Goal: Task Accomplishment & Management: Use online tool/utility

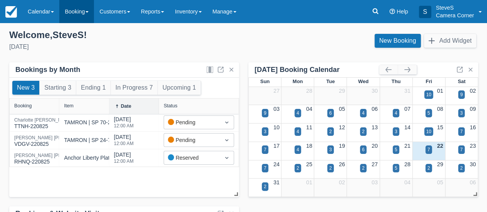
click at [77, 13] on link "Booking" at bounding box center [76, 11] width 35 height 23
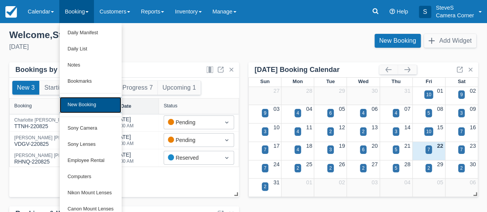
click at [78, 105] on link "New Booking" at bounding box center [91, 105] width 62 height 16
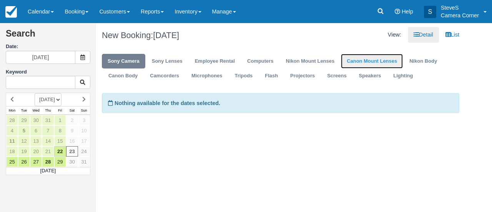
click at [378, 60] on link "Canon Mount Lenses" at bounding box center [372, 61] width 62 height 15
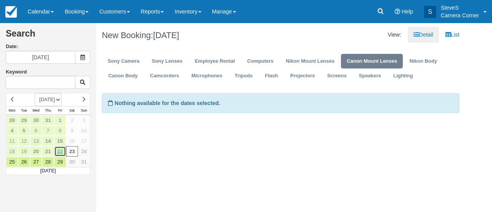
click at [59, 146] on link "22" at bounding box center [60, 151] width 12 height 10
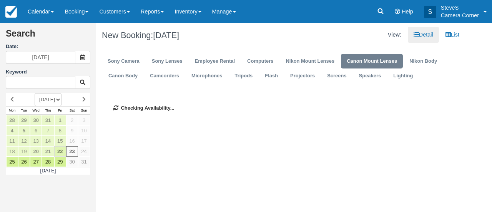
type input "[DATE]"
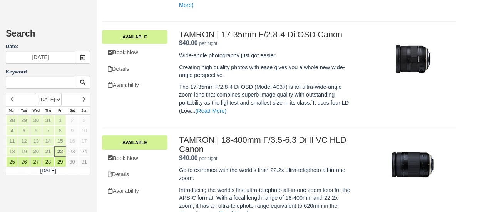
scroll to position [267, 0]
